Goal: Transaction & Acquisition: Obtain resource

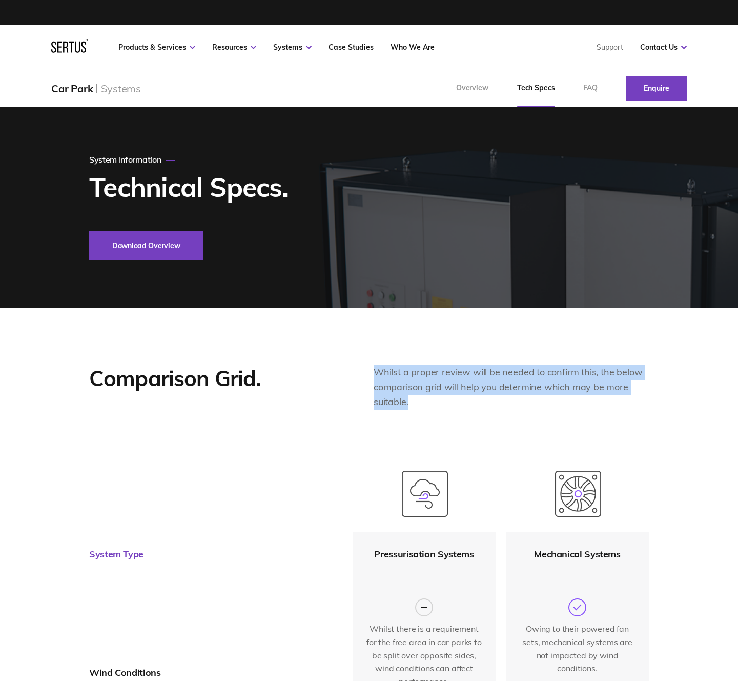
click at [140, 244] on button "Download Overview" at bounding box center [146, 245] width 114 height 29
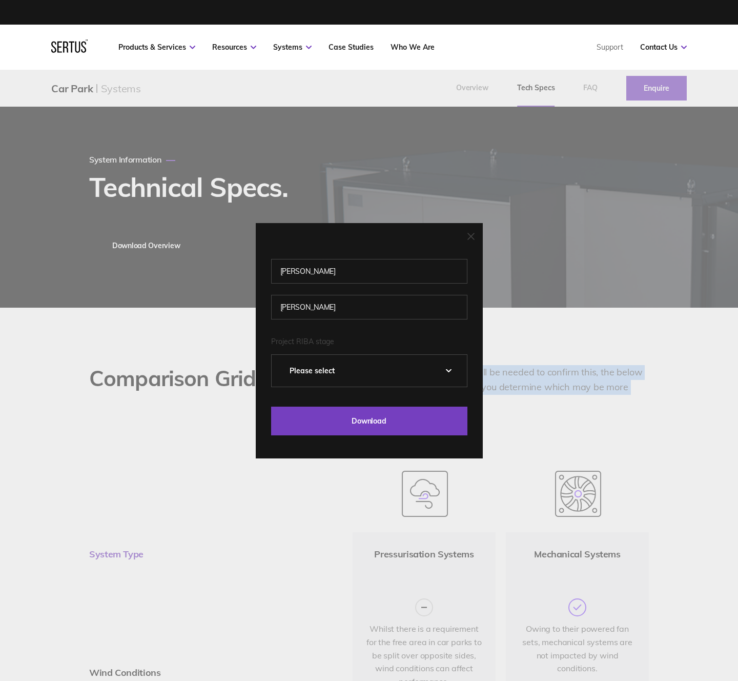
click at [447, 372] on select "Please Select 0 – Strategic Definition 1 - Preparation & Brief 2 - Concept Desi…" at bounding box center [369, 371] width 195 height 32
select select "0 – Strategic Definition"
click at [272, 355] on select "Please Select 0 – Strategic Definition 1 - Preparation & Brief 2 - Concept Desi…" at bounding box center [369, 371] width 195 height 32
click at [388, 419] on input "Download" at bounding box center [369, 420] width 196 height 29
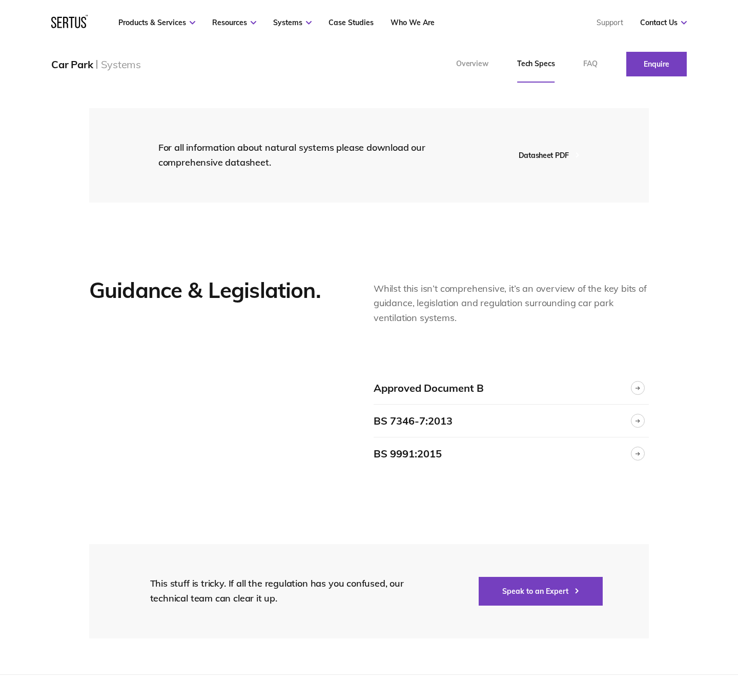
scroll to position [1303, 0]
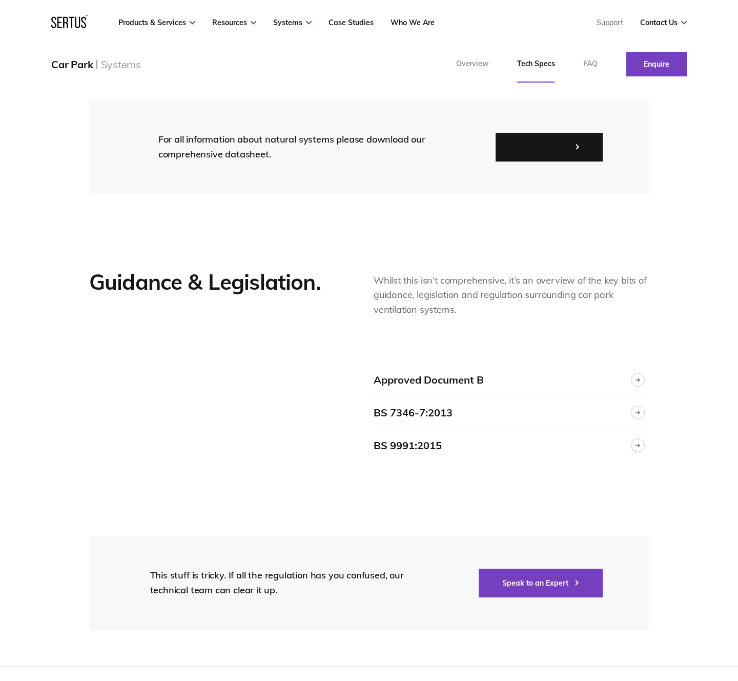
click at [539, 149] on button "Datasheet PDF" at bounding box center [549, 147] width 107 height 29
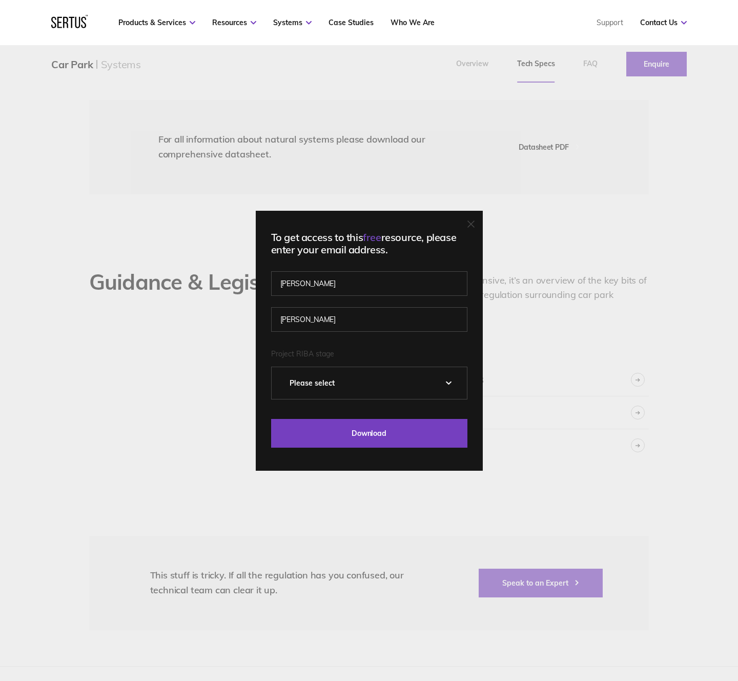
click at [413, 388] on select "Please Select 0 – Strategic Definition 1 - Preparation & Brief 2 - Concept Desi…" at bounding box center [369, 383] width 195 height 32
select select "0 – Strategic Definition"
click at [272, 367] on select "Please Select 0 – Strategic Definition 1 - Preparation & Brief 2 - Concept Desi…" at bounding box center [369, 383] width 195 height 32
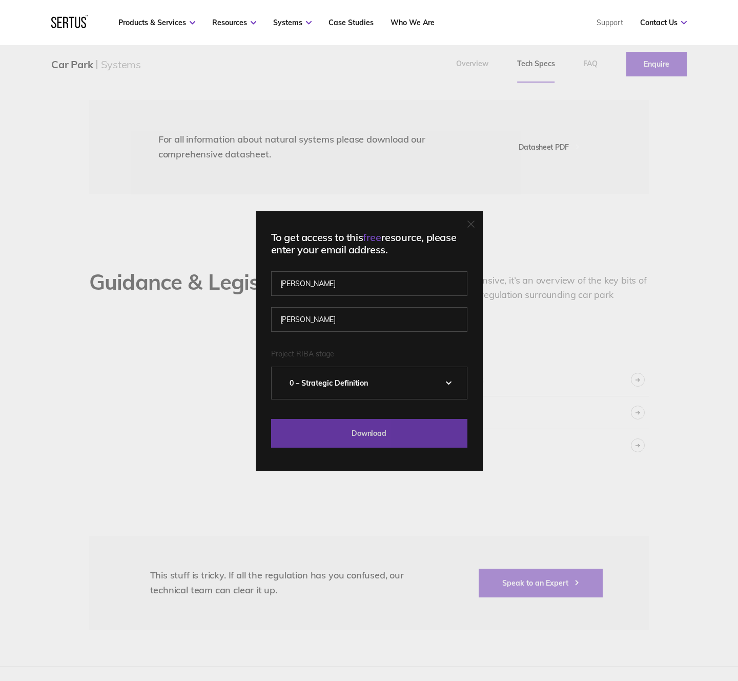
click at [370, 435] on input "Download" at bounding box center [369, 433] width 196 height 29
